Goal: Check status: Check status

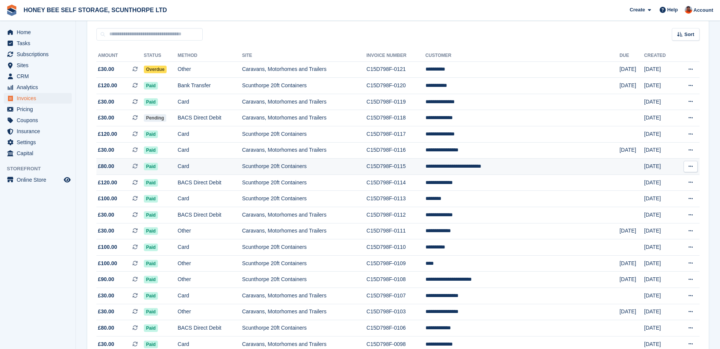
scroll to position [55, 0]
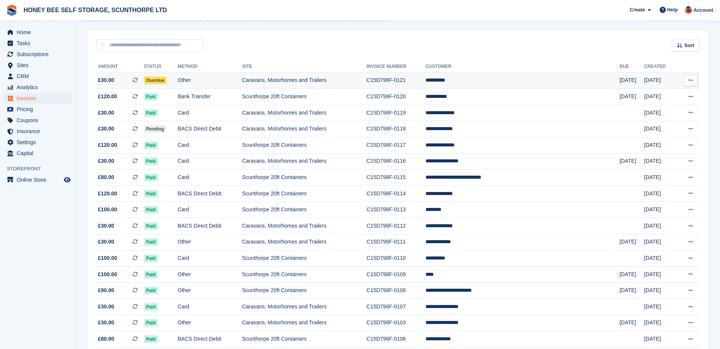
click at [166, 79] on span "Overdue" at bounding box center [155, 81] width 23 height 8
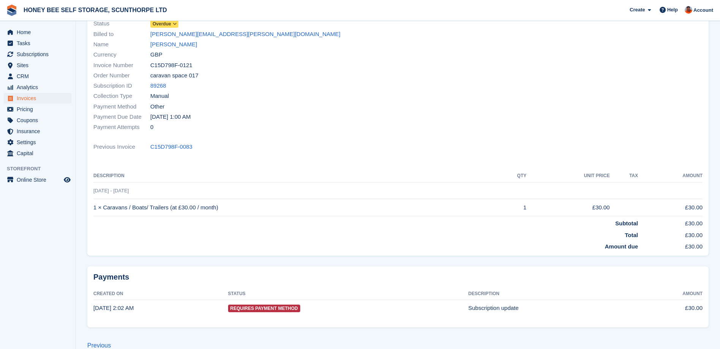
scroll to position [77, 0]
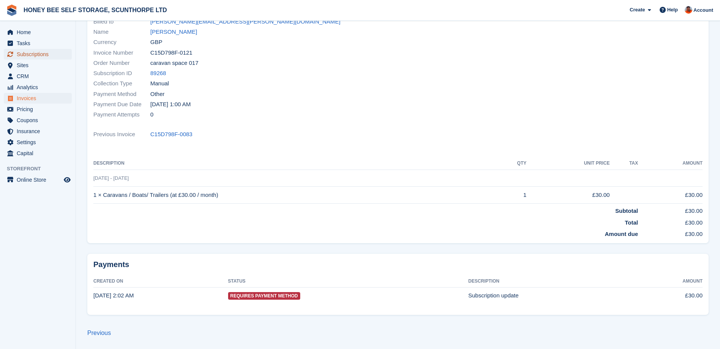
click at [47, 58] on span "Subscriptions" at bounding box center [40, 54] width 46 height 11
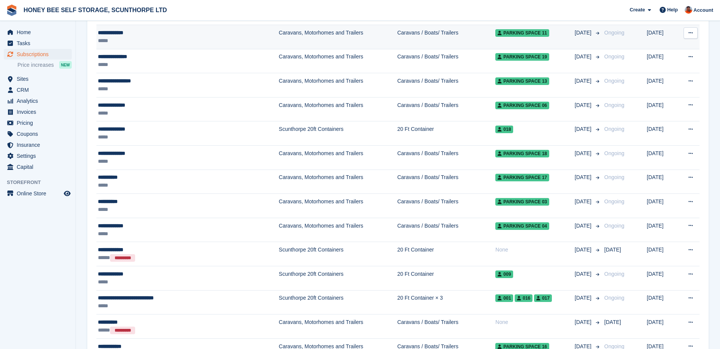
scroll to position [228, 0]
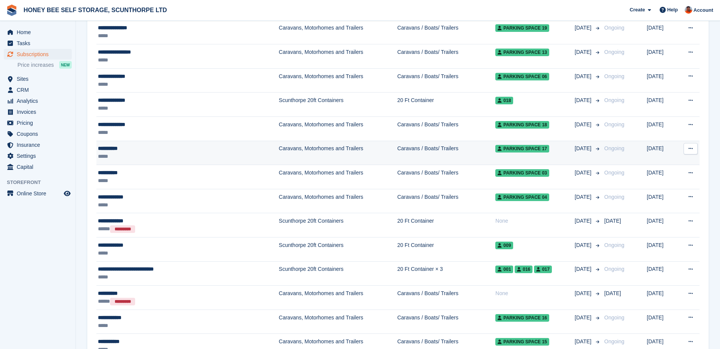
click at [289, 146] on td "Caravans, Motorhomes and Trailers" at bounding box center [338, 153] width 118 height 24
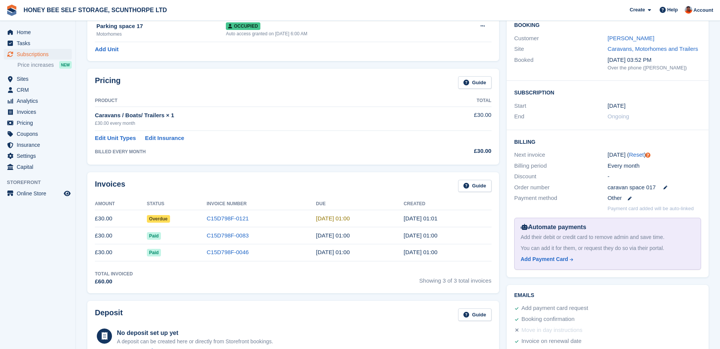
scroll to position [33, 0]
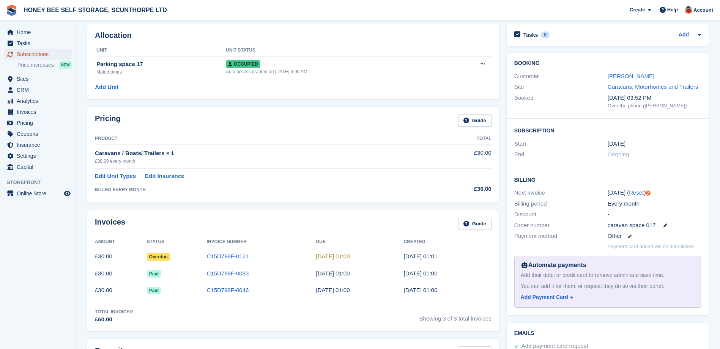
click at [33, 53] on span "Subscriptions" at bounding box center [40, 54] width 46 height 11
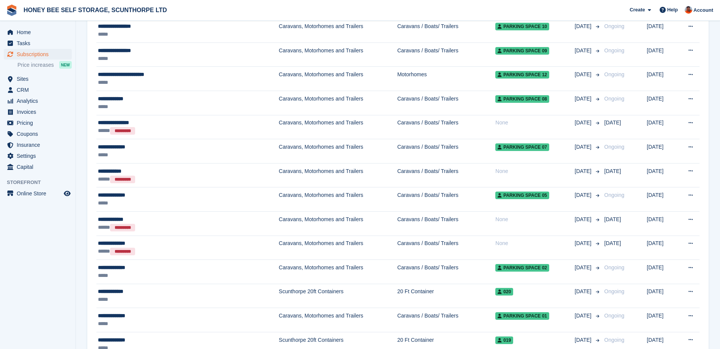
scroll to position [646, 0]
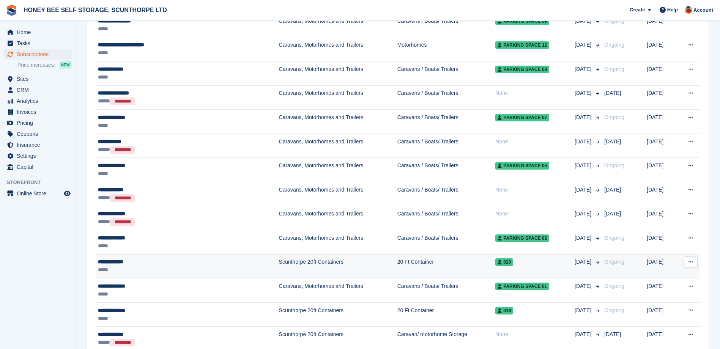
click at [279, 264] on td "Scunthorpe 20ft Containers" at bounding box center [338, 266] width 118 height 24
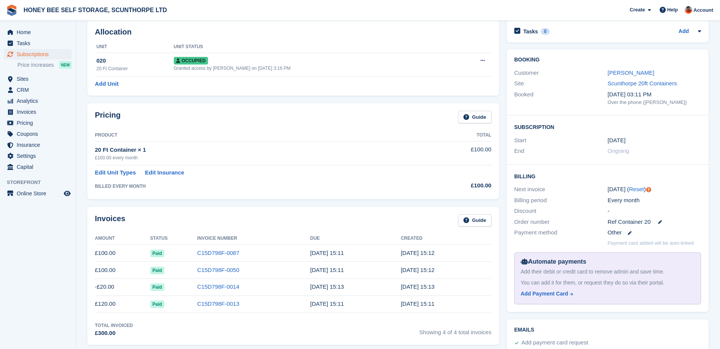
scroll to position [38, 0]
